Goal: Navigation & Orientation: Understand site structure

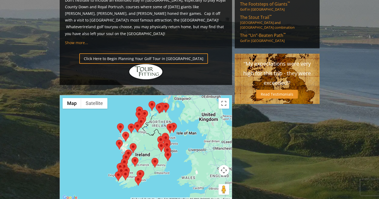
scroll to position [389, 0]
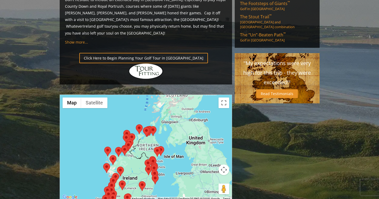
drag, startPoint x: 214, startPoint y: 94, endPoint x: 201, endPoint y: 119, distance: 28.1
click at [201, 119] on div at bounding box center [146, 148] width 172 height 106
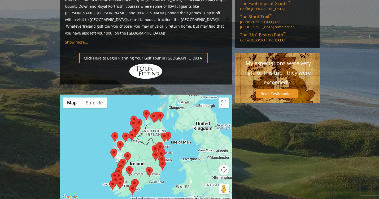
drag, startPoint x: 174, startPoint y: 135, endPoint x: 181, endPoint y: 120, distance: 16.5
click at [181, 120] on div at bounding box center [146, 148] width 172 height 106
click at [96, 97] on button "Satellite" at bounding box center [94, 102] width 26 height 11
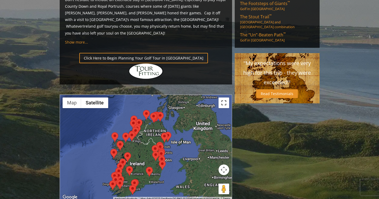
click at [223, 97] on button "Toggle fullscreen view" at bounding box center [224, 102] width 11 height 11
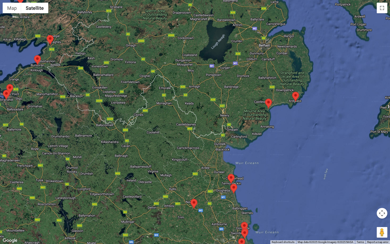
drag, startPoint x: 199, startPoint y: 115, endPoint x: 207, endPoint y: 75, distance: 40.1
click at [207, 75] on div at bounding box center [195, 122] width 390 height 244
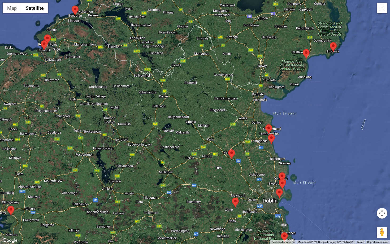
drag, startPoint x: 174, startPoint y: 118, endPoint x: 212, endPoint y: 67, distance: 63.6
click at [212, 67] on div at bounding box center [195, 122] width 390 height 244
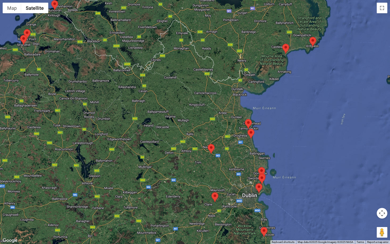
drag, startPoint x: 188, startPoint y: 144, endPoint x: 167, endPoint y: 139, distance: 21.2
click at [167, 139] on div at bounding box center [195, 122] width 390 height 244
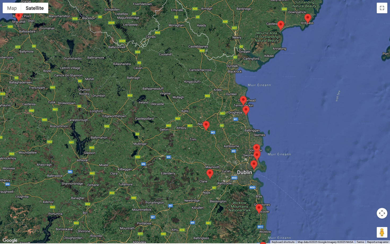
drag, startPoint x: 253, startPoint y: 191, endPoint x: 247, endPoint y: 166, distance: 26.1
click at [247, 166] on div at bounding box center [195, 122] width 390 height 244
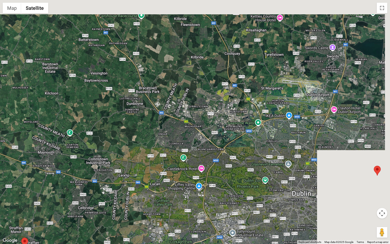
drag, startPoint x: 310, startPoint y: 115, endPoint x: 222, endPoint y: 180, distance: 108.6
click at [222, 180] on div at bounding box center [195, 122] width 390 height 244
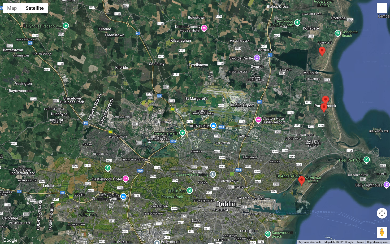
drag, startPoint x: 274, startPoint y: 164, endPoint x: 202, endPoint y: 173, distance: 72.5
click at [201, 173] on div at bounding box center [195, 122] width 390 height 244
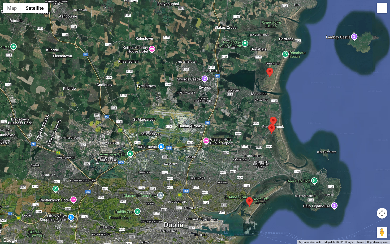
drag, startPoint x: 293, startPoint y: 155, endPoint x: 240, endPoint y: 176, distance: 57.1
click at [240, 176] on div at bounding box center [195, 122] width 390 height 244
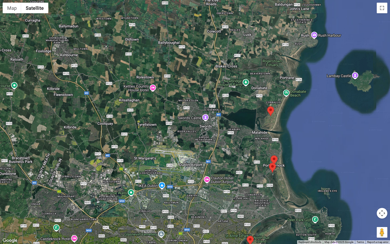
drag, startPoint x: 252, startPoint y: 125, endPoint x: 253, endPoint y: 164, distance: 39.8
click at [253, 164] on div at bounding box center [195, 122] width 390 height 244
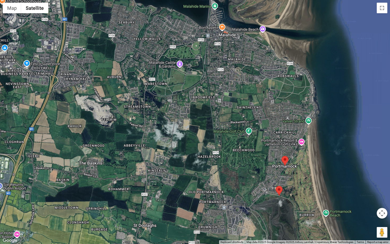
drag, startPoint x: 276, startPoint y: 163, endPoint x: 223, endPoint y: 161, distance: 52.8
click at [223, 161] on div at bounding box center [195, 122] width 390 height 244
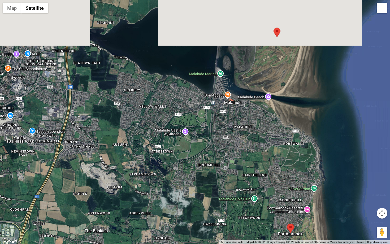
drag, startPoint x: 237, startPoint y: 101, endPoint x: 242, endPoint y: 170, distance: 68.6
click at [242, 170] on div at bounding box center [195, 122] width 390 height 244
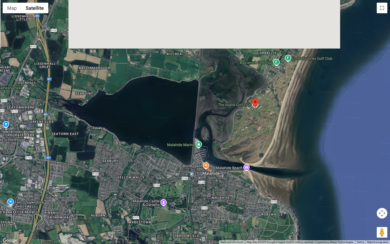
drag, startPoint x: 267, startPoint y: 89, endPoint x: 246, endPoint y: 160, distance: 74.6
click at [246, 160] on div at bounding box center [195, 122] width 390 height 244
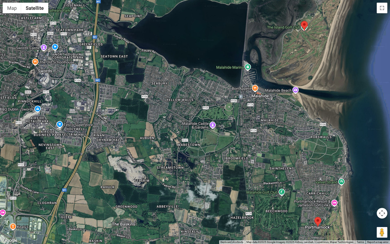
drag, startPoint x: 209, startPoint y: 179, endPoint x: 258, endPoint y: 100, distance: 92.6
click at [258, 100] on div at bounding box center [195, 122] width 390 height 244
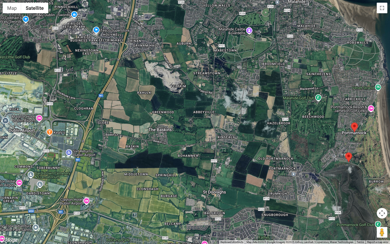
drag, startPoint x: 226, startPoint y: 142, endPoint x: 262, endPoint y: 48, distance: 101.5
click at [262, 48] on div at bounding box center [195, 122] width 390 height 244
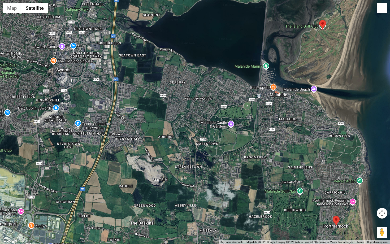
drag, startPoint x: 256, startPoint y: 59, endPoint x: 238, endPoint y: 153, distance: 95.7
click at [238, 153] on div at bounding box center [195, 122] width 390 height 244
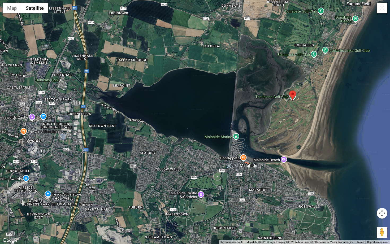
drag, startPoint x: 261, startPoint y: 111, endPoint x: 231, endPoint y: 183, distance: 77.4
click at [231, 183] on div at bounding box center [195, 122] width 390 height 244
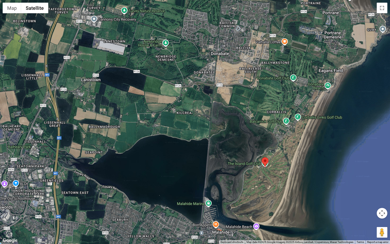
drag, startPoint x: 284, startPoint y: 71, endPoint x: 256, endPoint y: 139, distance: 73.3
click at [256, 138] on div at bounding box center [195, 122] width 390 height 244
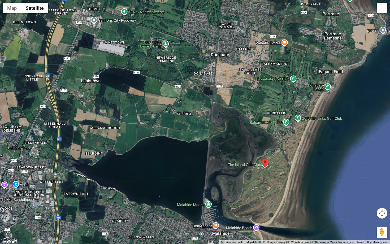
click at [379, 8] on button "Toggle fullscreen view" at bounding box center [382, 8] width 11 height 11
